Goal: Navigation & Orientation: Find specific page/section

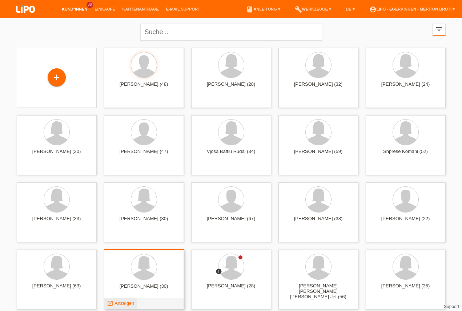
click at [123, 303] on span "Anzeigen" at bounding box center [124, 302] width 20 height 5
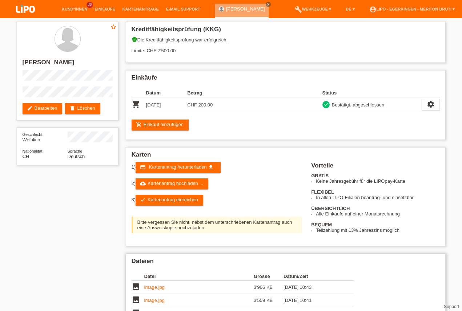
scroll to position [41, 0]
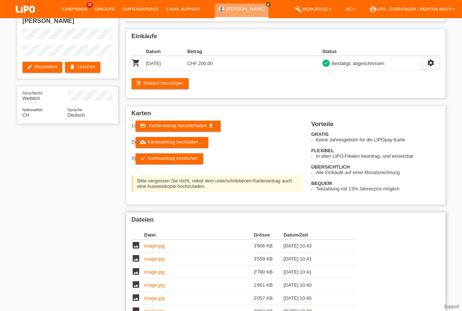
click at [149, 244] on link "image.jpg" at bounding box center [154, 245] width 20 height 5
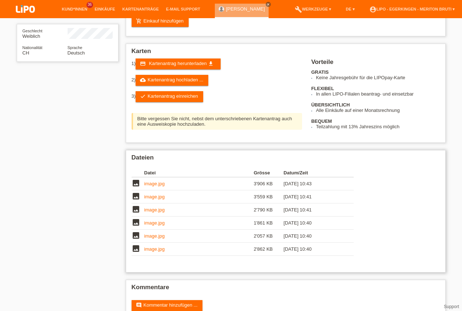
click at [158, 222] on link "image.jpg" at bounding box center [154, 222] width 20 height 5
click at [156, 210] on link "image.jpg" at bounding box center [154, 209] width 20 height 5
click at [77, 9] on link "Kund*innen" at bounding box center [74, 9] width 33 height 4
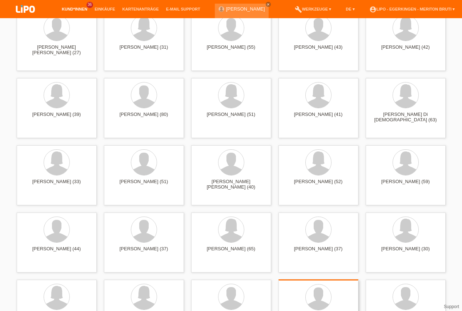
scroll to position [704, 0]
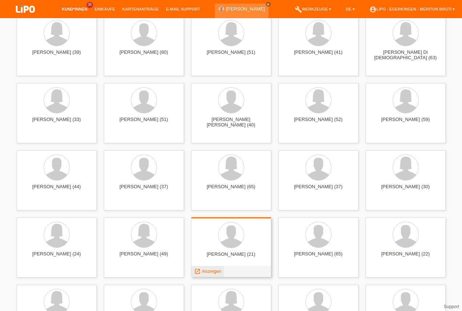
click at [202, 272] on span "Anzeigen" at bounding box center [212, 270] width 20 height 5
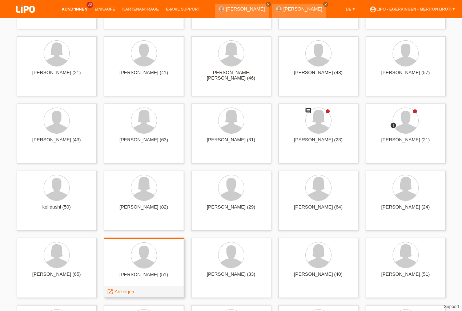
scroll to position [994, 0]
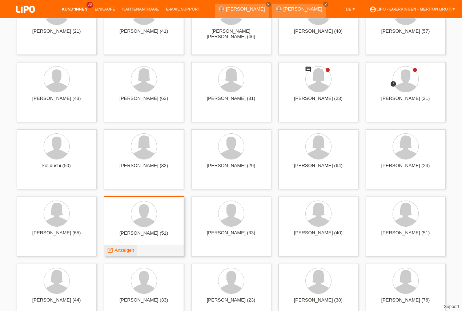
click at [123, 249] on span "Anzeigen" at bounding box center [124, 249] width 20 height 5
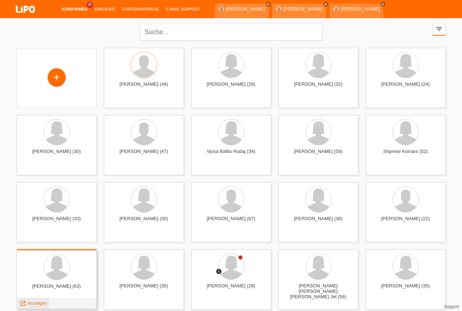
click at [38, 305] on span "Anzeigen" at bounding box center [37, 302] width 20 height 5
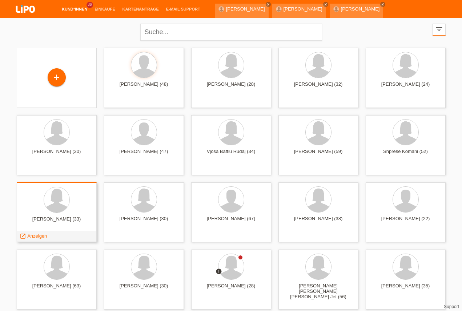
click at [44, 238] on span "Anzeigen" at bounding box center [37, 235] width 20 height 5
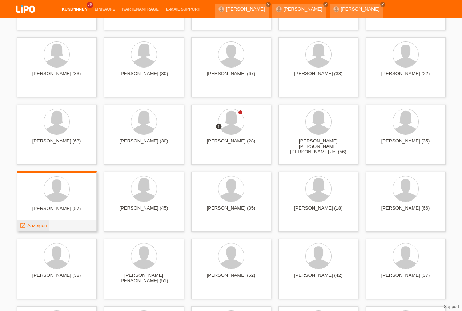
click at [31, 225] on span "Anzeigen" at bounding box center [37, 225] width 20 height 5
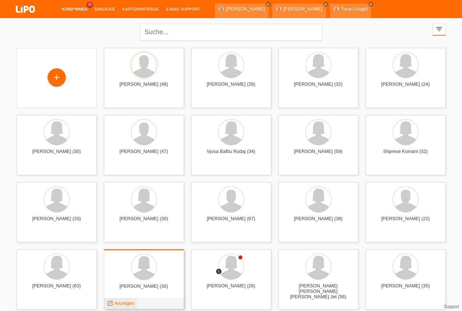
click at [122, 302] on span "Anzeigen" at bounding box center [124, 302] width 20 height 5
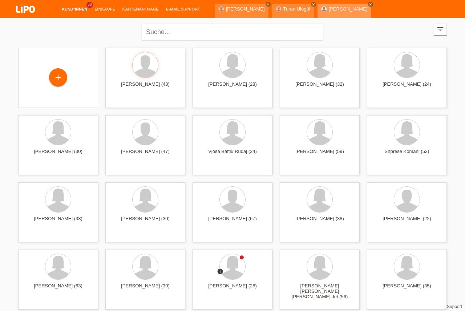
click at [369, 4] on icon "close" at bounding box center [371, 5] width 4 height 4
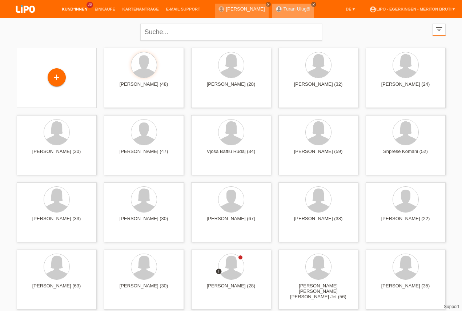
click at [312, 4] on icon "close" at bounding box center [314, 5] width 4 height 4
click at [266, 3] on icon "close" at bounding box center [268, 5] width 4 height 4
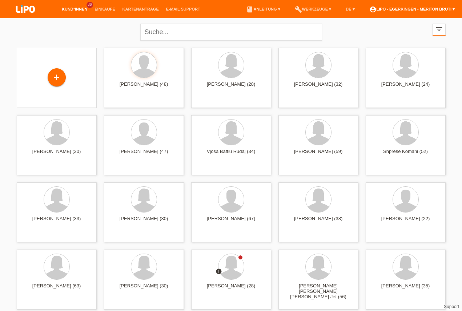
click at [424, 7] on link "account_circle LIPO - Egerkingen - Meriton Bruti ▾" at bounding box center [411, 9] width 93 height 4
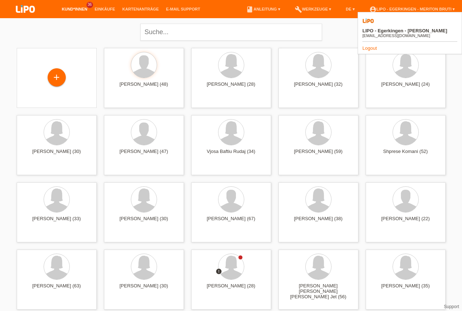
click at [371, 45] on link "Logout" at bounding box center [369, 47] width 15 height 5
